Goal: Check status: Check status

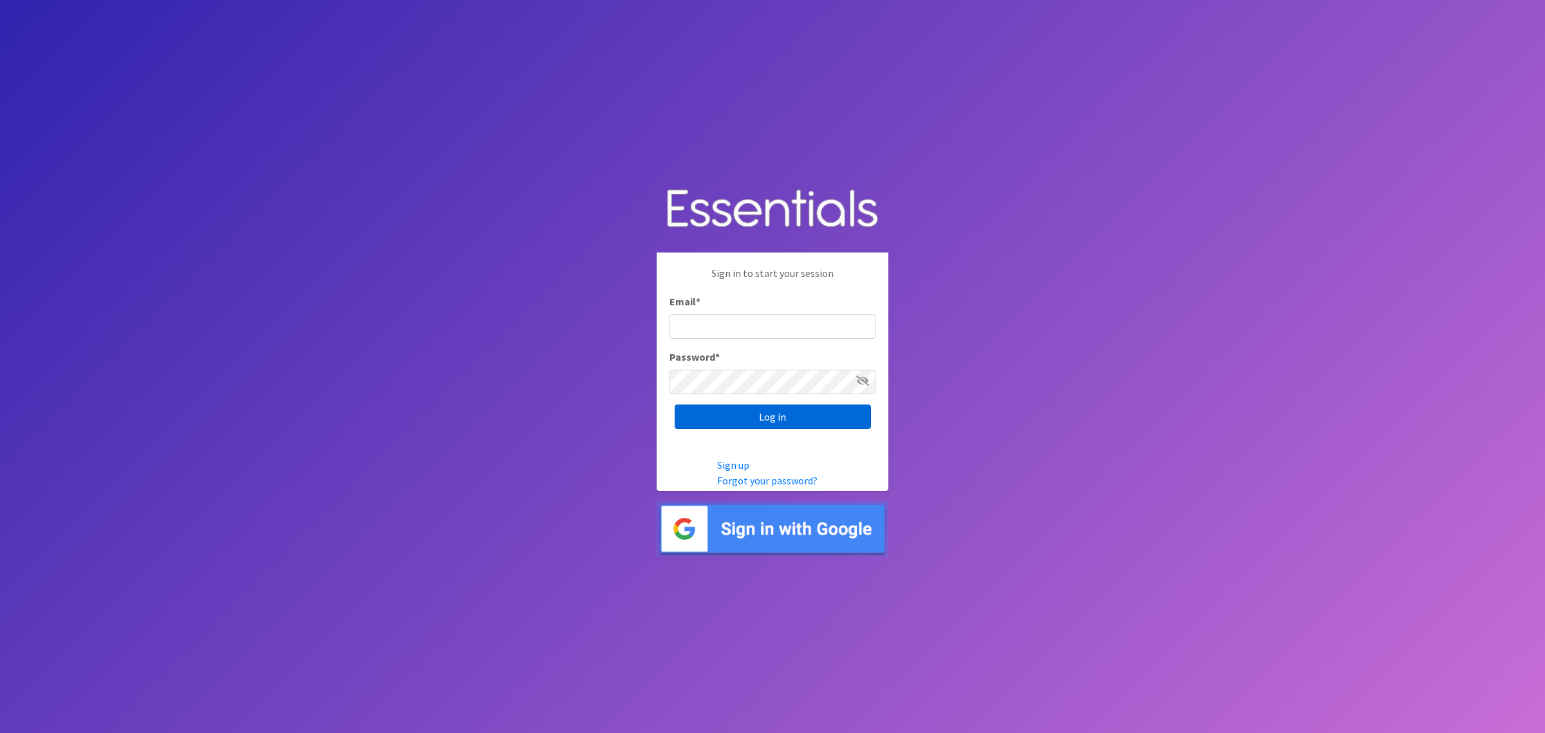
type input "shannon@HeartofOhiodiaperbank.org"
click at [775, 411] on input "Log in" at bounding box center [773, 416] width 196 height 24
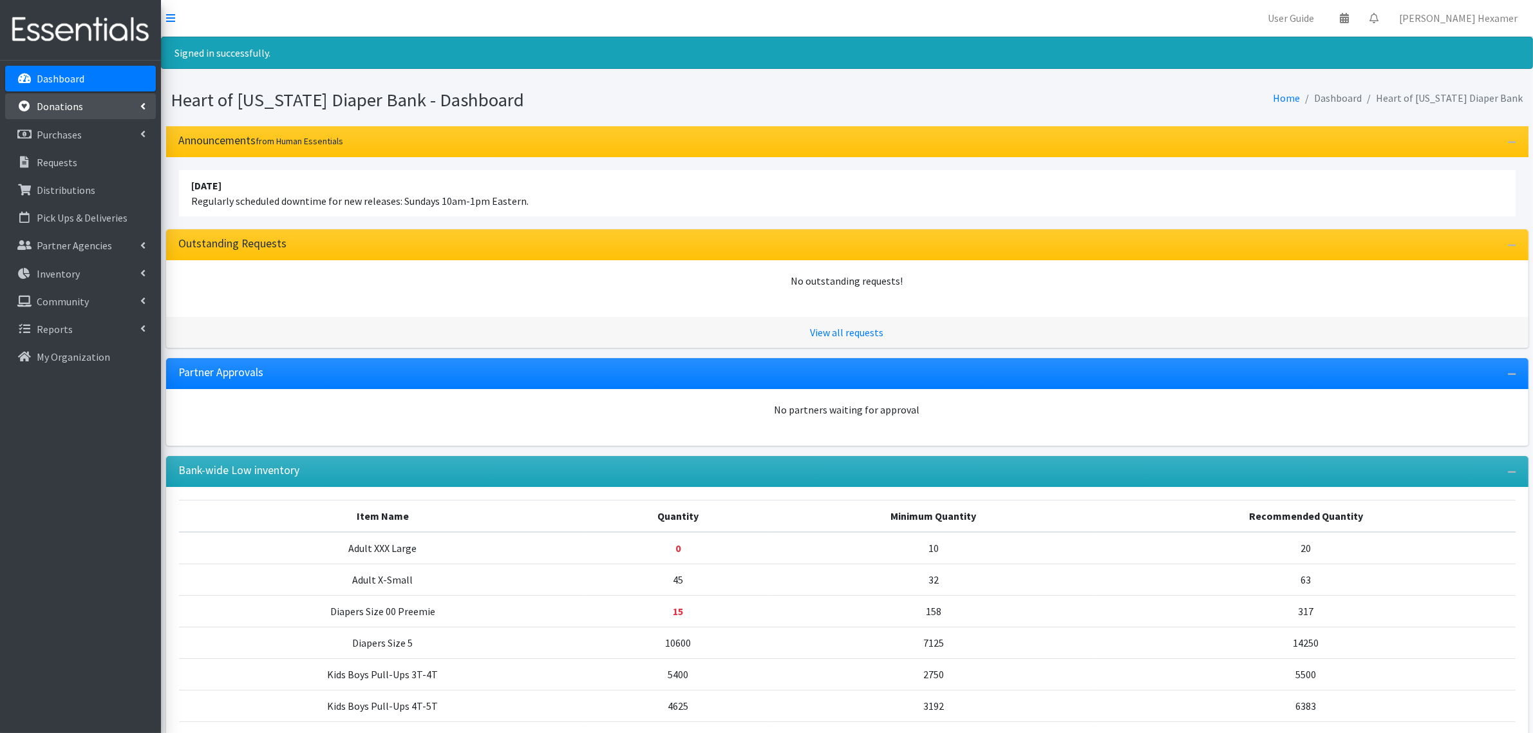
click at [59, 109] on p "Donations" at bounding box center [60, 106] width 46 height 13
click at [71, 135] on link "All Donations" at bounding box center [80, 135] width 151 height 26
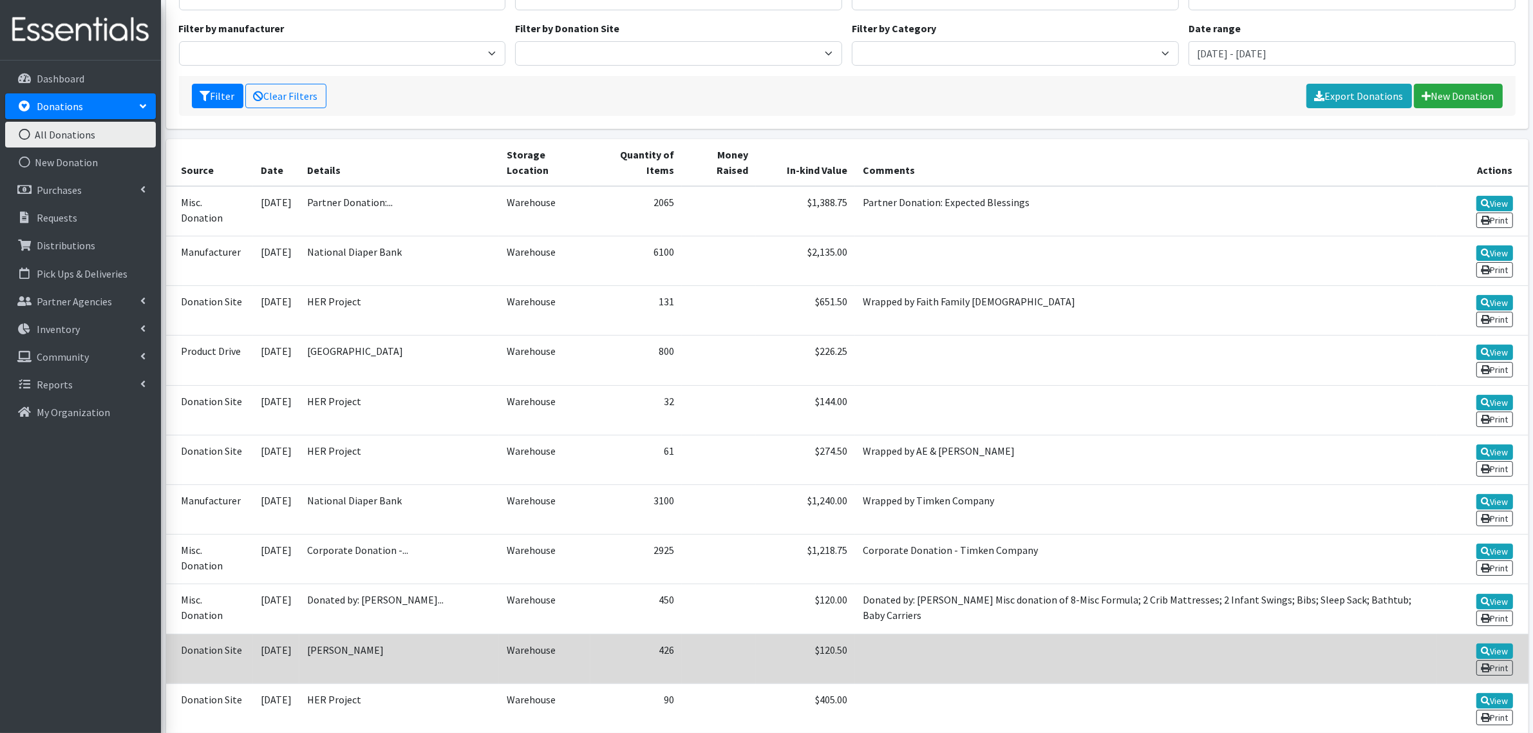
scroll to position [241, 0]
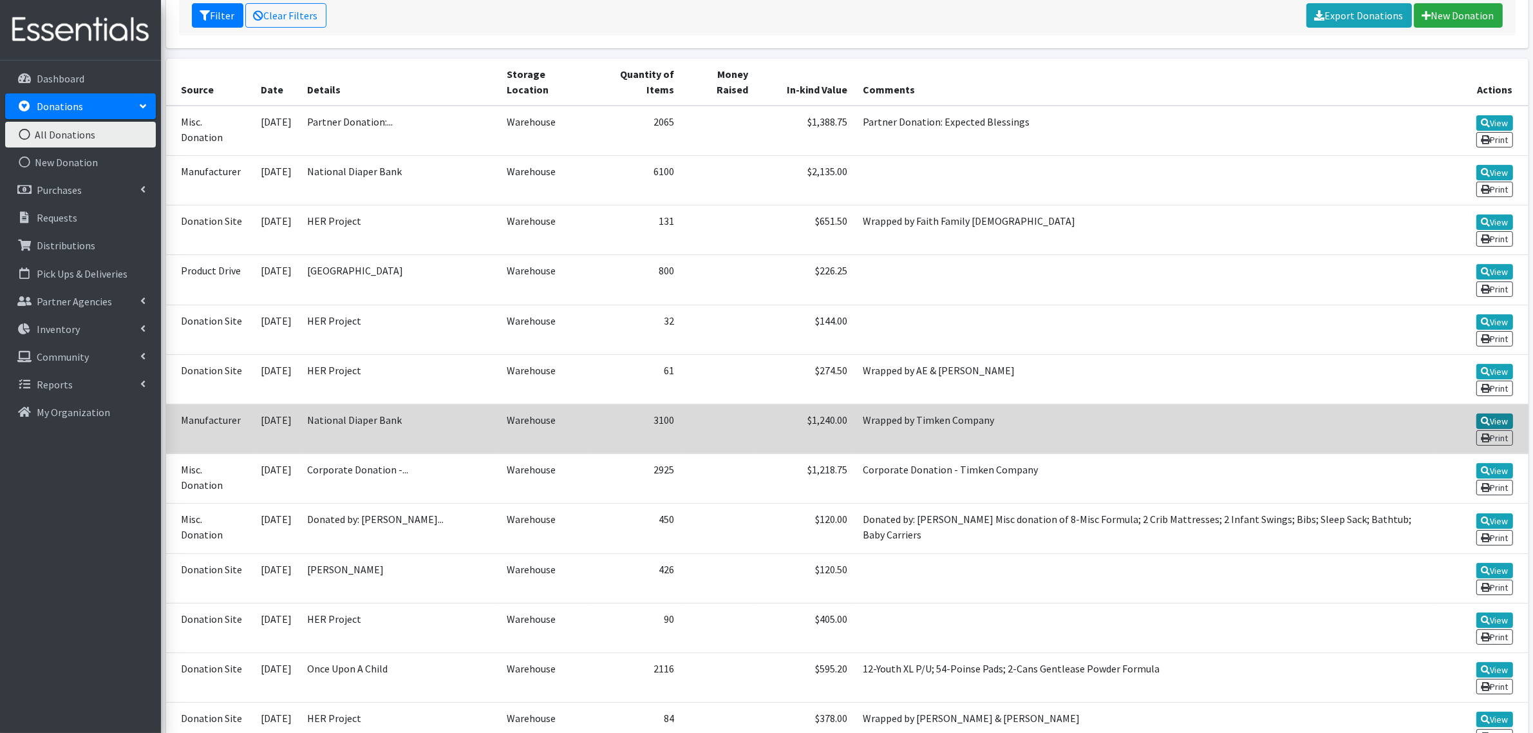
click at [1503, 413] on link "View" at bounding box center [1494, 420] width 37 height 15
